Goal: Browse casually

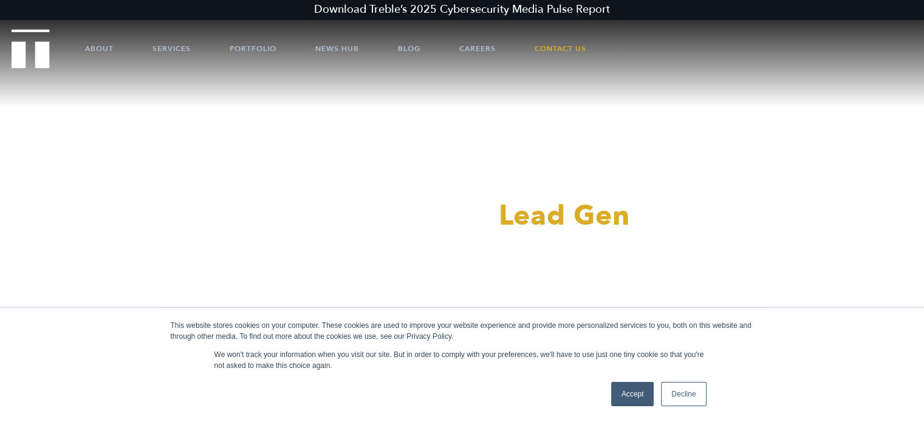
click at [705, 388] on link "Decline" at bounding box center [683, 394] width 45 height 24
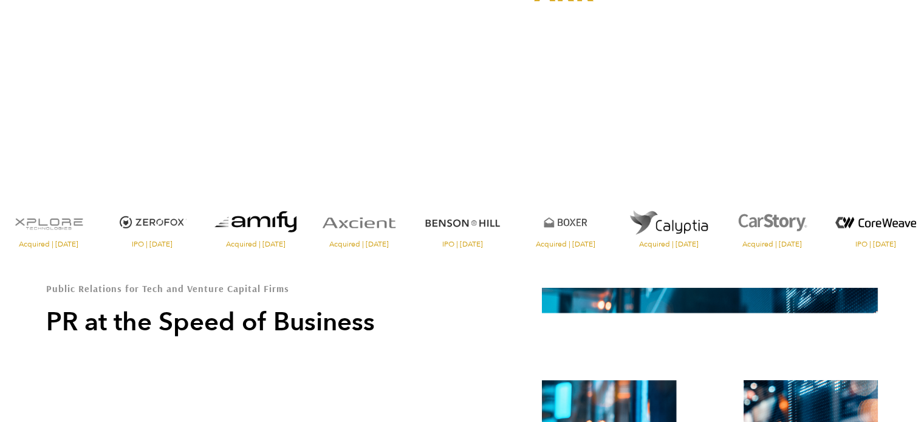
scroll to position [237, 0]
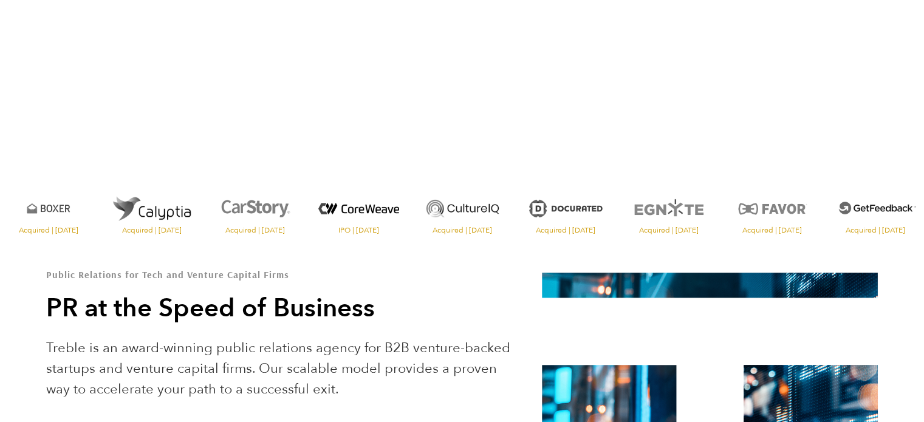
drag, startPoint x: 745, startPoint y: 206, endPoint x: 402, endPoint y: 211, distance: 343.2
click at [413, 211] on img "Visit the Culture IQ website" at bounding box center [461, 209] width 97 height 42
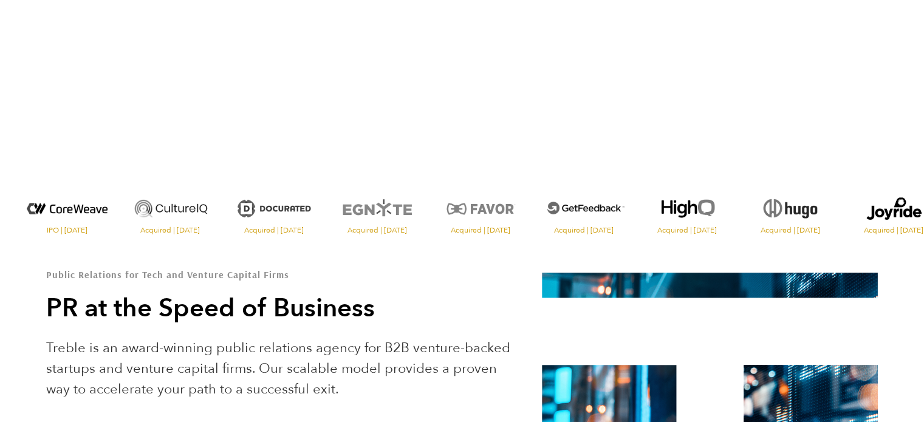
drag, startPoint x: 723, startPoint y: 208, endPoint x: 534, endPoint y: 216, distance: 188.4
click at [535, 216] on img "Visit the Get Feedback website" at bounding box center [583, 209] width 97 height 42
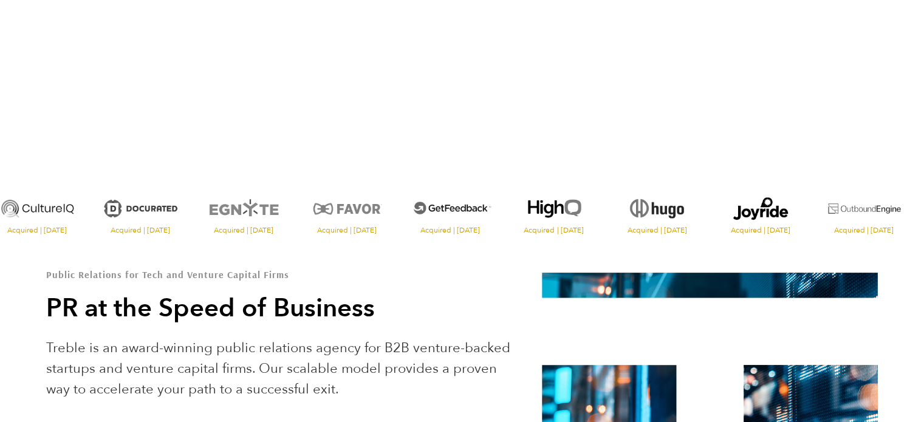
drag, startPoint x: 663, startPoint y: 214, endPoint x: 549, endPoint y: 208, distance: 114.3
click at [555, 213] on img "Visit the High IQ website" at bounding box center [553, 209] width 97 height 42
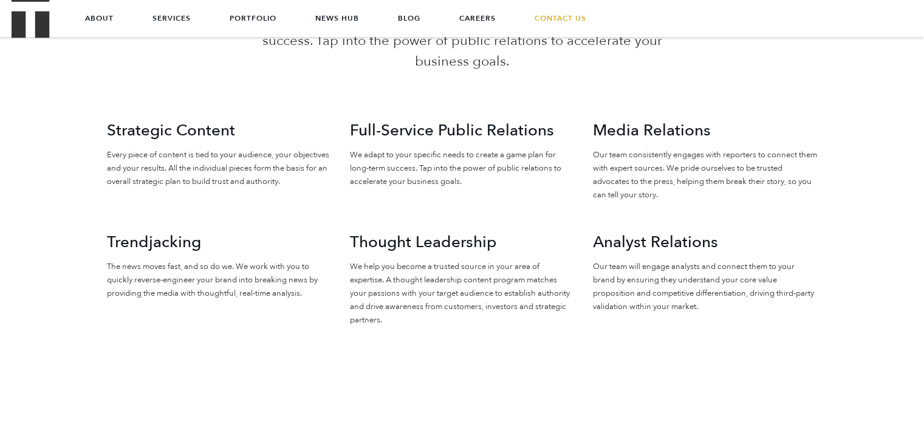
scroll to position [2369, 0]
